Goal: Navigation & Orientation: Find specific page/section

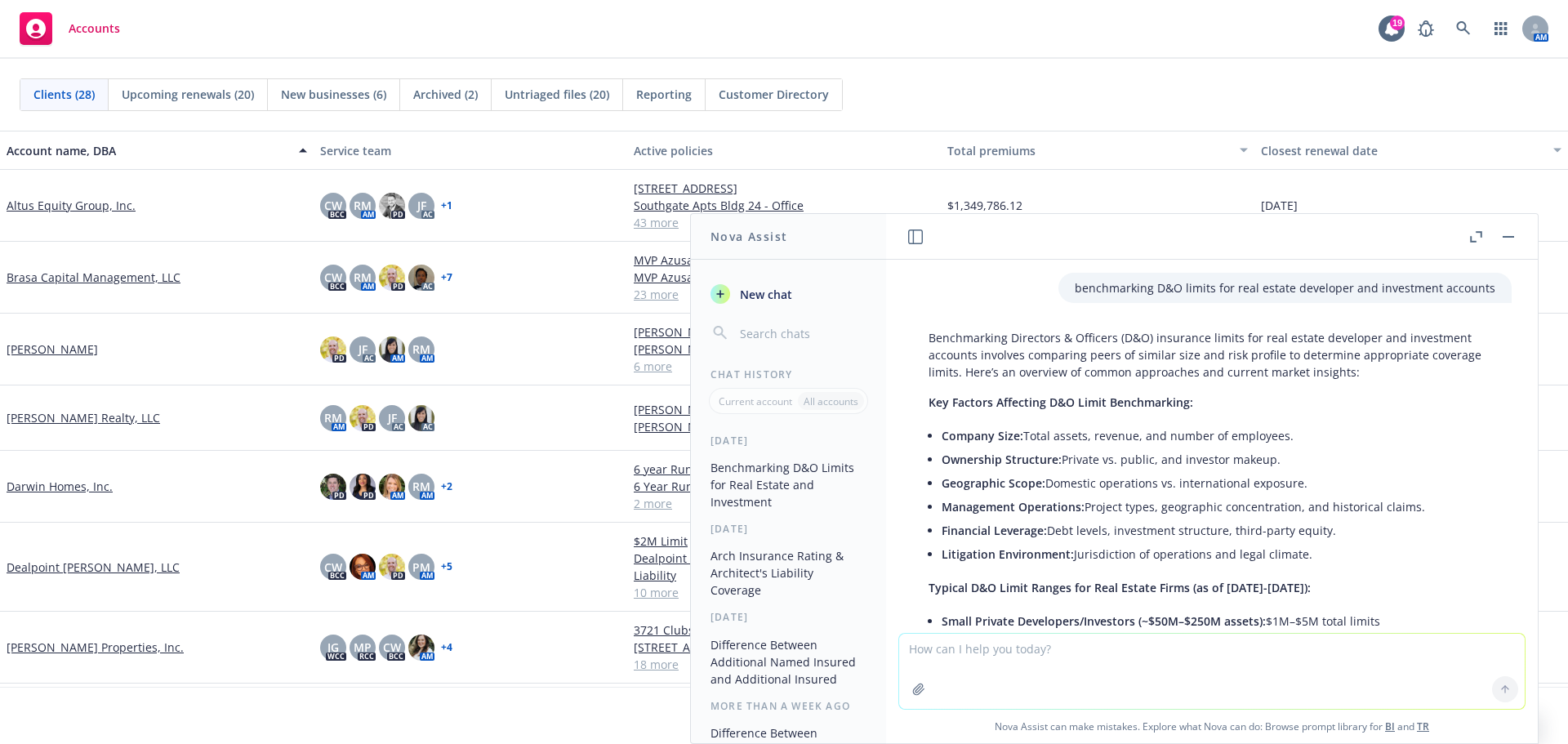
click at [1503, 238] on button "button" at bounding box center [1508, 237] width 20 height 20
